Goal: Task Accomplishment & Management: Manage account settings

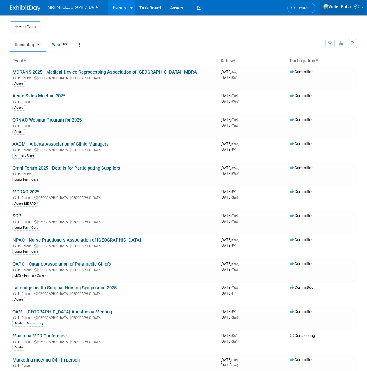
click at [357, 6] on icon at bounding box center [357, 6] width 7 height 5
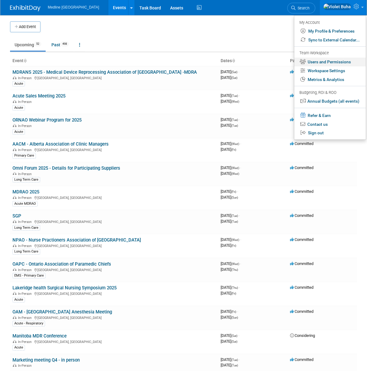
click at [326, 63] on link "Users and Permissions" at bounding box center [331, 62] width 72 height 9
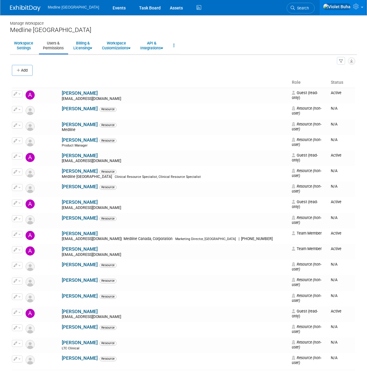
click at [60, 47] on link "Users & Permissions" at bounding box center [53, 45] width 29 height 15
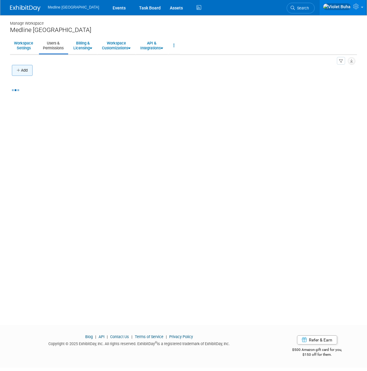
click at [24, 69] on button "Add" at bounding box center [22, 70] width 21 height 11
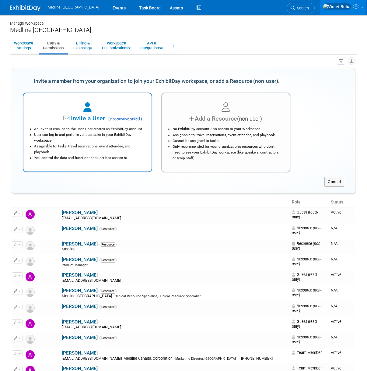
click at [114, 127] on li "An invite is emailed to the user. User creates an ExhibitDay account." at bounding box center [89, 129] width 110 height 6
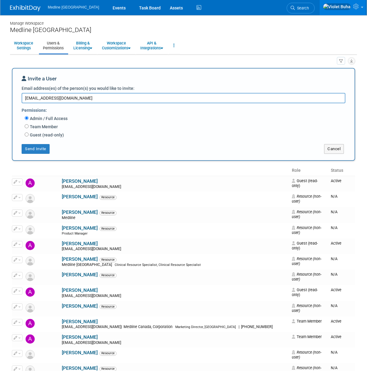
type textarea "[EMAIL_ADDRESS][DOMAIN_NAME]"
click at [37, 135] on label "Guest (read-only)" at bounding box center [46, 135] width 35 height 6
click at [29, 135] on input "Guest (read-only)" at bounding box center [27, 135] width 4 height 4
radio input "true"
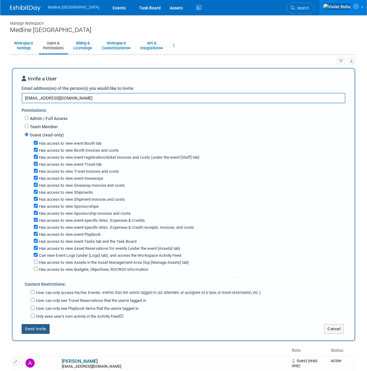
click at [34, 327] on button "Send Invite" at bounding box center [36, 329] width 28 height 10
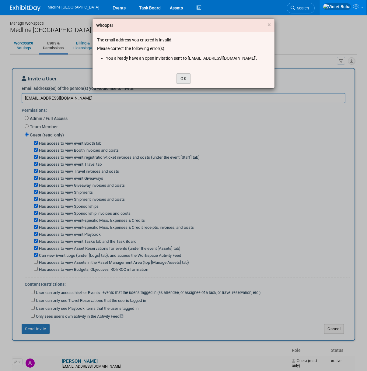
click at [184, 79] on button "OK" at bounding box center [184, 78] width 14 height 10
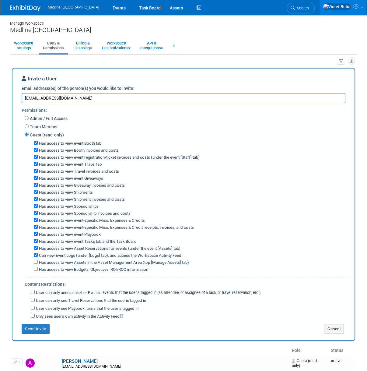
click at [93, 100] on textarea "[EMAIL_ADDRESS][DOMAIN_NAME]" at bounding box center [184, 98] width 324 height 10
drag, startPoint x: 88, startPoint y: 100, endPoint x: 3, endPoint y: 94, distance: 84.9
click at [3, 94] on body "Medline Canada Events Task Board Assets Activity Feed" at bounding box center [183, 185] width 367 height 371
click at [44, 325] on button "Send Invite" at bounding box center [36, 329] width 28 height 10
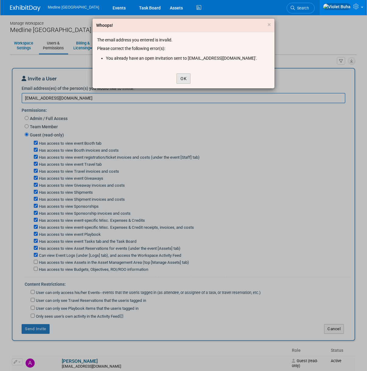
click at [186, 80] on button "OK" at bounding box center [184, 78] width 14 height 10
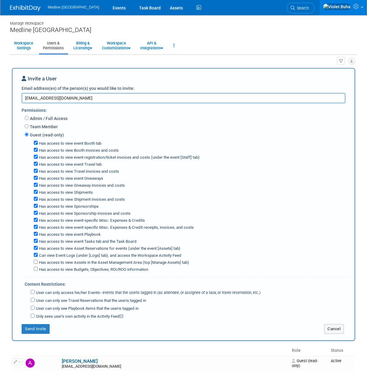
click at [59, 45] on link "Users & Permissions" at bounding box center [53, 45] width 29 height 15
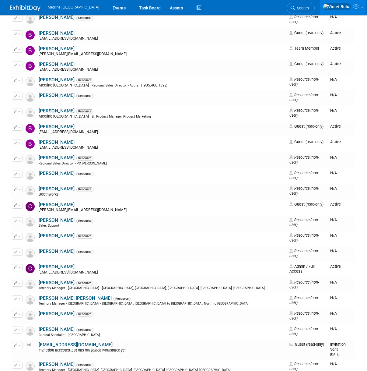
scroll to position [347, 0]
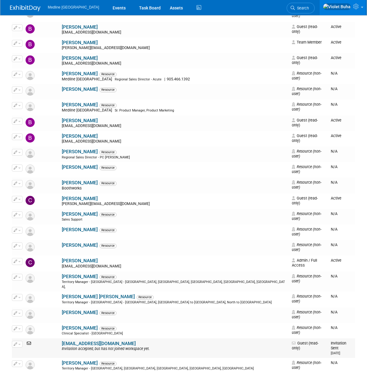
click at [20, 344] on span "button" at bounding box center [19, 344] width 2 height 1
click at [27, 352] on link "Edit" at bounding box center [36, 354] width 48 height 9
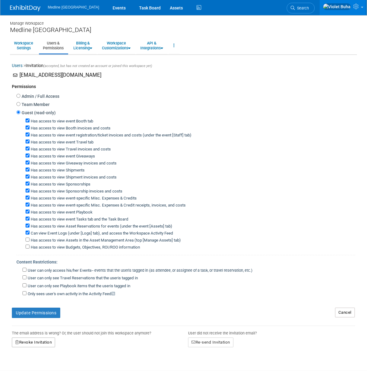
click at [41, 338] on button "Revoke Invitation" at bounding box center [33, 343] width 43 height 10
click at [24, 366] on icon at bounding box center [23, 368] width 4 height 4
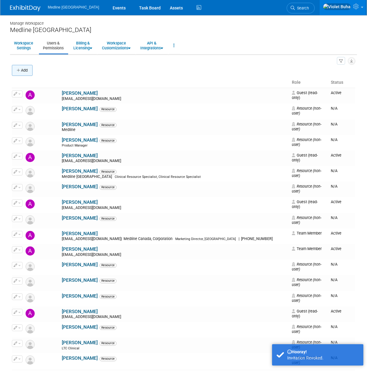
click at [21, 72] on button "Add" at bounding box center [22, 70] width 21 height 11
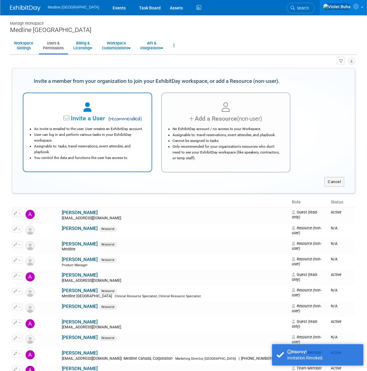
click at [79, 127] on li "An invite is emailed to the user. User creates an ExhibitDay account." at bounding box center [89, 129] width 110 height 6
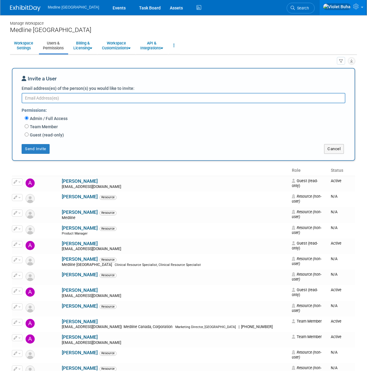
paste textarea "cstovell@medline.com"
type textarea "cstovell@medline.com"
click at [35, 135] on label "Guest (read-only)" at bounding box center [46, 135] width 35 height 6
click at [29, 135] on input "Guest (read-only)" at bounding box center [27, 135] width 4 height 4
radio input "true"
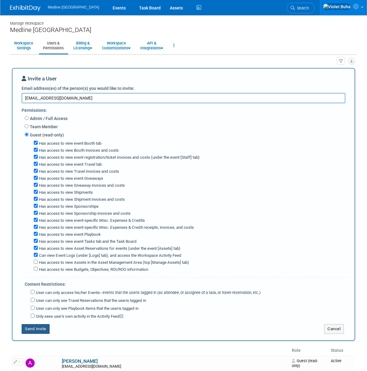
click at [37, 327] on button "Send Invite" at bounding box center [36, 329] width 28 height 10
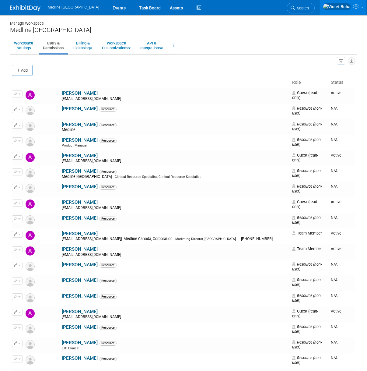
click at [22, 6] on img at bounding box center [25, 8] width 30 height 6
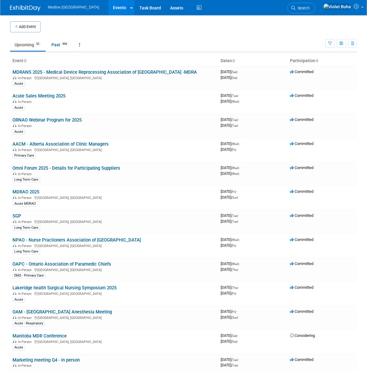
click at [12, 3] on link at bounding box center [29, 5] width 38 height 5
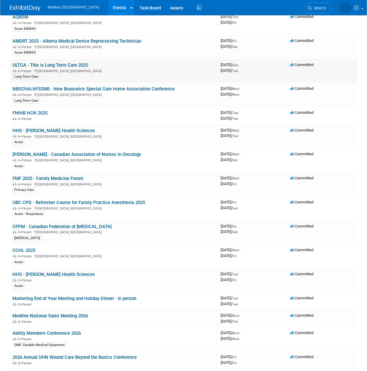
scroll to position [613, 0]
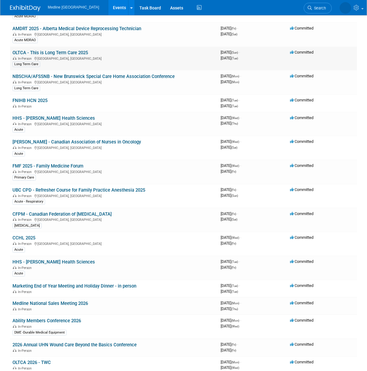
click at [55, 55] on link "OLTCA - This is Long Term Care 2025" at bounding box center [50, 52] width 76 height 5
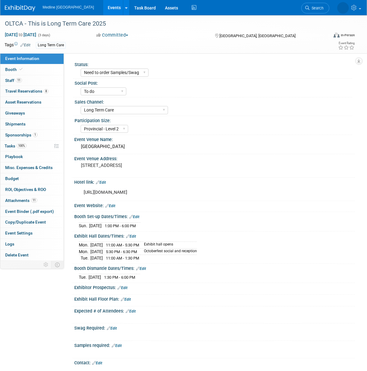
select select "Need to order Samples/Swag"
select select "To do"
select select "Long Term Care"
select select "Provincial - Level 2"
click at [25, 90] on span "Travel Reservations 8" at bounding box center [26, 91] width 43 height 5
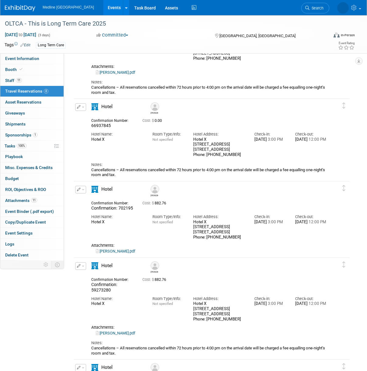
scroll to position [140, 0]
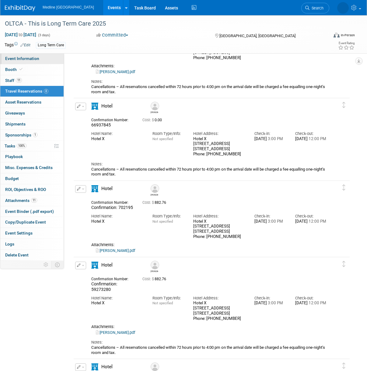
click at [40, 61] on link "Event Information" at bounding box center [31, 58] width 63 height 11
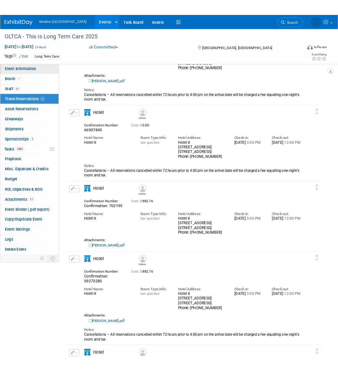
scroll to position [0, 0]
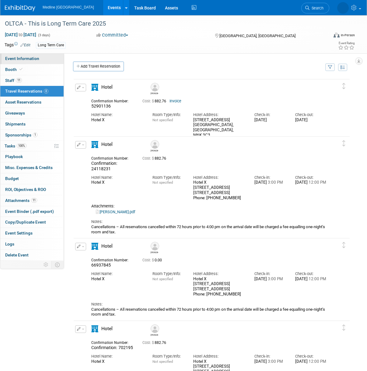
select select "Need to order Samples/Swag"
select select "To do"
select select "Long Term Care"
select select "Provincial - Level 2"
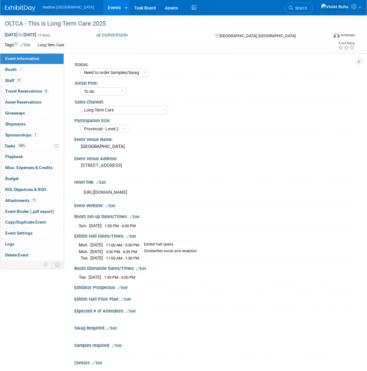
click at [241, 221] on div "[DATE] 1:00 PM - 6:00 PM" at bounding box center [215, 225] width 272 height 8
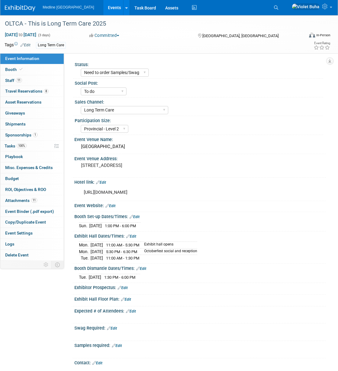
click at [139, 218] on link "Edit" at bounding box center [134, 217] width 10 height 4
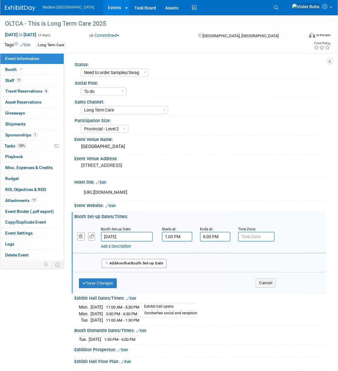
click at [118, 246] on link "Add a Description" at bounding box center [116, 246] width 30 height 5
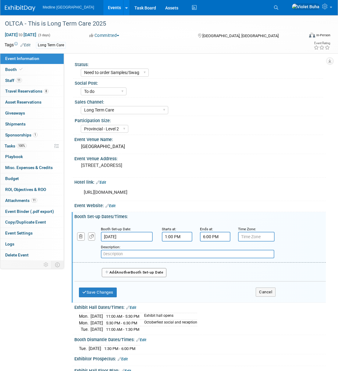
click at [120, 255] on input "text" at bounding box center [187, 254] width 173 height 9
type input "reception 7:30 to 10:30"
click at [98, 293] on button "Save Changes" at bounding box center [98, 293] width 38 height 10
